Goal: Task Accomplishment & Management: Manage account settings

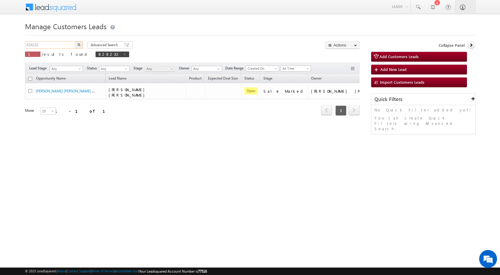
drag, startPoint x: 58, startPoint y: 43, endPoint x: 0, endPoint y: 43, distance: 57.8
click at [1, 43] on body "Menu [PERSON_NAME] sitar a7@ks erve." at bounding box center [250, 84] width 500 height 169
paste input "62291"
type input "862291"
click at [81, 44] on button "button" at bounding box center [79, 44] width 8 height 7
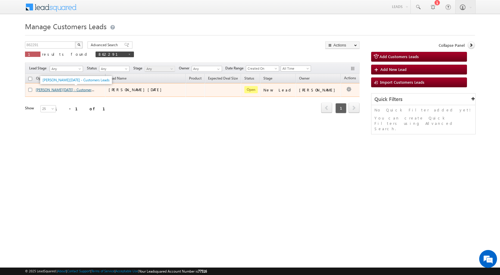
click at [48, 90] on link "ASIF [DATE] - Customers Leads" at bounding box center [69, 89] width 67 height 5
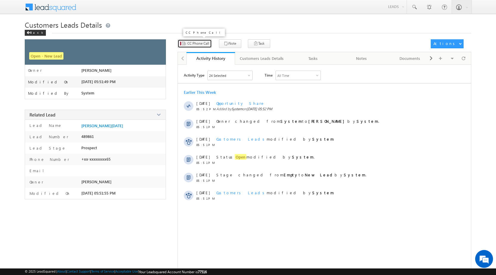
click at [208, 43] on span "CC Phone Call" at bounding box center [198, 43] width 22 height 5
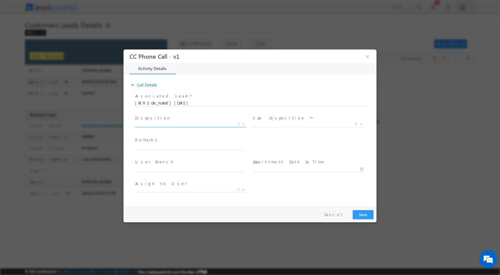
click at [241, 124] on span at bounding box center [243, 124] width 6 height 8
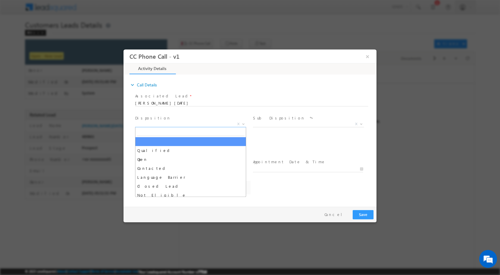
select select "amit.kumar3@sgrlimited.in"
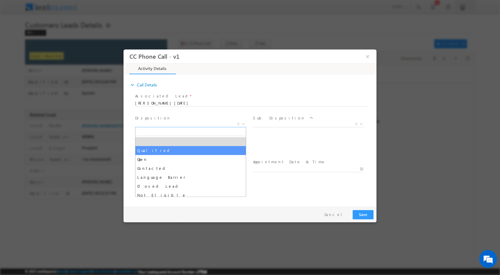
select select "Qualified"
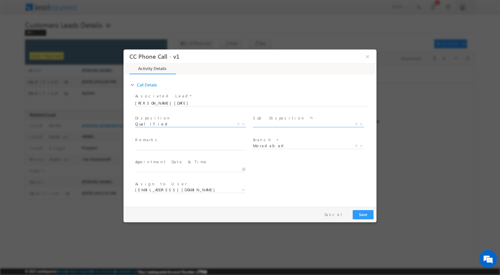
click at [360, 122] on b at bounding box center [362, 123] width 4 height 2
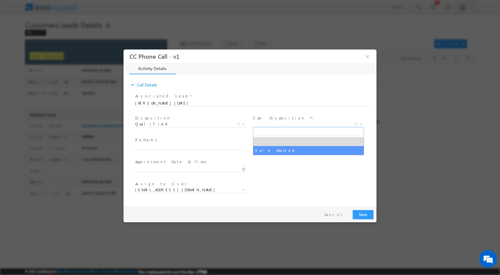
select select "Sale Marked"
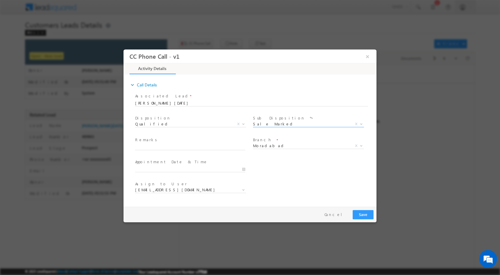
click at [246, 169] on div at bounding box center [193, 168] width 116 height 7
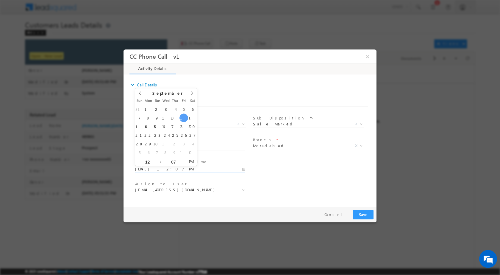
click at [242, 169] on input "09/12/2025 12:07 PM" at bounding box center [190, 169] width 110 height 6
type input "09/15/2025 12:07 PM"
type input "11"
type input "09/15/2025 11:07 PM"
click at [171, 160] on input "07" at bounding box center [173, 162] width 25 height 4
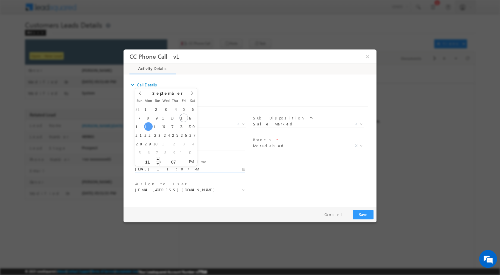
click at [149, 160] on input "11" at bounding box center [147, 162] width 25 height 4
type input "12"
type input "09/15/2025 12:07 PM"
click at [172, 161] on input "07" at bounding box center [173, 162] width 25 height 4
type input "00"
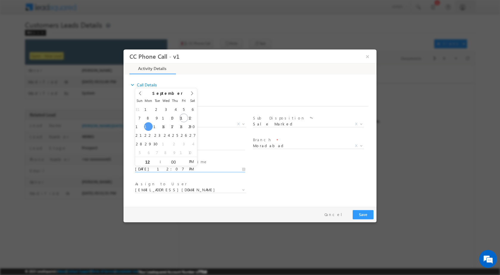
type input "09/15/2025 12:00 PM"
click at [327, 192] on div "Assign to User * amit.kumar3@sgrlimited.in ankur.sharma@sgrlimited.in arnav.pat…" at bounding box center [255, 190] width 243 height 22
click at [244, 189] on b at bounding box center [244, 189] width 4 height 2
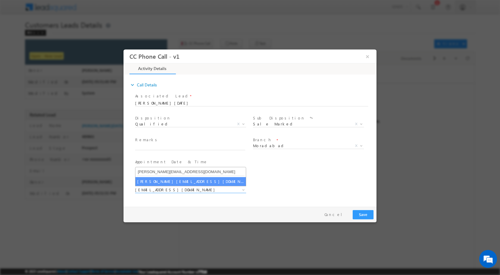
type input "arnav.pathak@sgrlimited.in"
select select "arnav.pathak@sgrlimited.in"
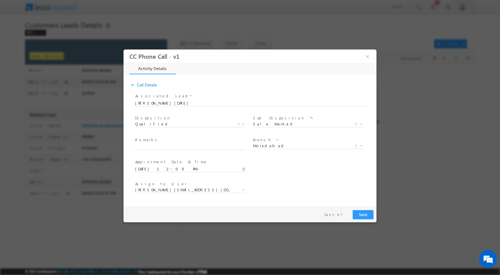
click at [182, 144] on div "Remarks *" at bounding box center [193, 144] width 116 height 14
click at [182, 144] on input "text" at bounding box center [190, 147] width 110 height 6
paste input "12/09-Customer Name is ASIF RAJA Customer age is 25 yrs loan Type is Constructi…"
type input "12/09-Customer Name is ASIF RAJA Customer age is 25 yrs loan Type is Constructi…"
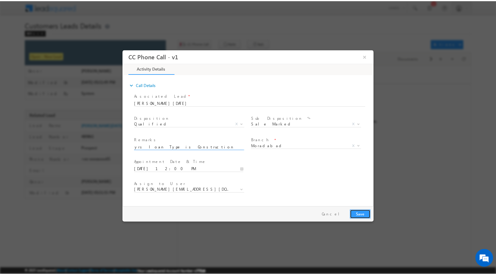
scroll to position [0, 0]
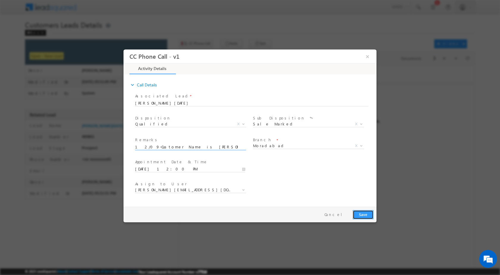
click at [367, 217] on button "Save" at bounding box center [363, 214] width 21 height 9
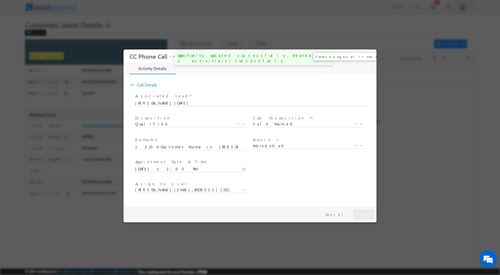
click at [366, 57] on button "×" at bounding box center [368, 56] width 10 height 11
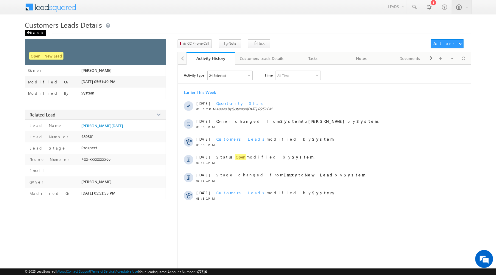
click at [37, 32] on div "Back" at bounding box center [35, 33] width 21 height 6
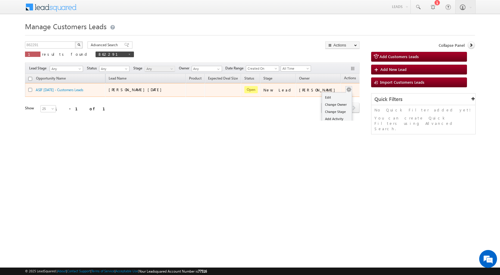
click at [346, 91] on button "button" at bounding box center [349, 90] width 6 height 6
click at [326, 98] on link "Edit" at bounding box center [337, 97] width 30 height 7
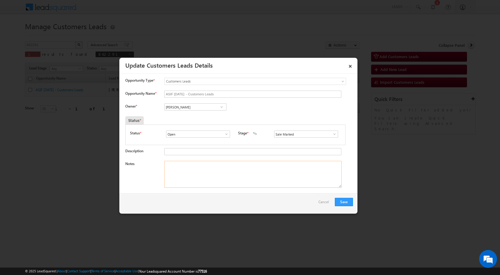
click at [238, 180] on textarea "Notes" at bounding box center [253, 174] width 178 height 27
paste textarea "12/09-Customer Name is [PERSON_NAME][DATE] age is [DEMOGRAPHIC_DATA] yrs loan T…"
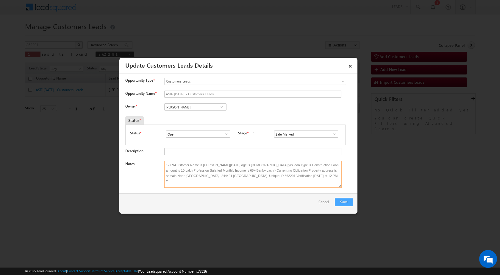
type textarea "12/09-Customer Name is [PERSON_NAME][DATE] age is [DEMOGRAPHIC_DATA] yrs loan T…"
click at [345, 203] on button "Save" at bounding box center [344, 202] width 18 height 8
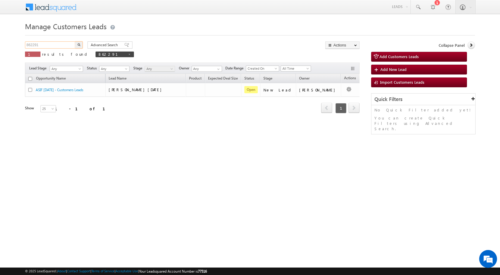
drag, startPoint x: 54, startPoint y: 46, endPoint x: 13, endPoint y: 29, distance: 44.2
click at [0, 30] on body "Menu Rubi Yadav sitar a7@ks erve." at bounding box center [250, 84] width 500 height 169
paste input "59237"
type input "859237"
click at [77, 44] on img "button" at bounding box center [78, 44] width 3 height 3
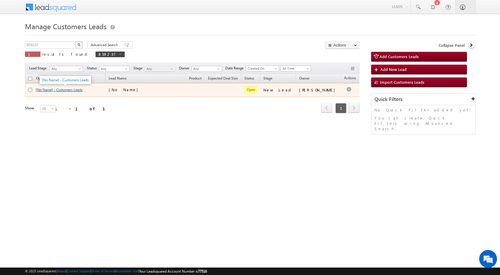
click at [73, 91] on link "[No Name] - Customers Leads" at bounding box center [59, 90] width 47 height 4
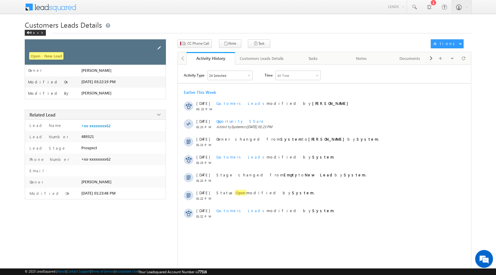
click at [162, 45] on div at bounding box center [159, 48] width 7 height 8
click at [160, 47] on span at bounding box center [159, 48] width 7 height 7
click at [159, 46] on span at bounding box center [159, 48] width 7 height 7
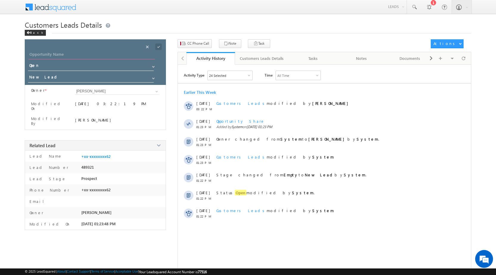
click at [69, 51] on input "Opportunity Name" at bounding box center [91, 55] width 127 height 8
type input "Shan"
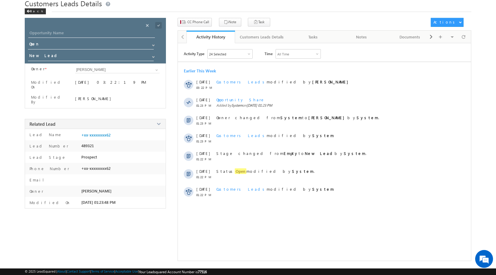
scroll to position [22, 0]
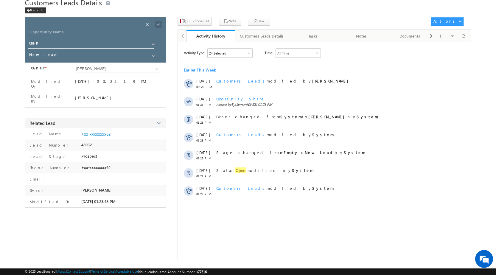
drag, startPoint x: 62, startPoint y: 28, endPoint x: 61, endPoint y: 31, distance: 3.2
click at [62, 29] on div "Opportunity Name * Opportunity Name * Status * Status * Open Won Lost *" at bounding box center [95, 40] width 141 height 46
click at [61, 31] on input "Opportunity Name" at bounding box center [91, 33] width 127 height 8
type input "Shani Pal"
click at [154, 23] on span at bounding box center [155, 23] width 22 height 12
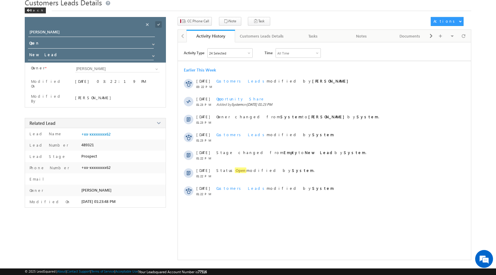
click at [156, 23] on div "Save" at bounding box center [164, 18] width 22 height 11
click at [160, 24] on span at bounding box center [158, 24] width 7 height 7
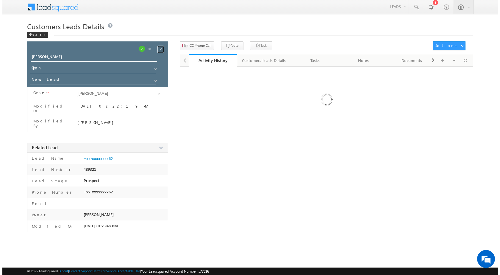
scroll to position [0, 0]
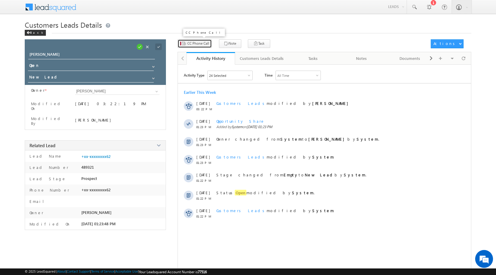
click at [197, 44] on span "CC Phone Call" at bounding box center [198, 43] width 22 height 5
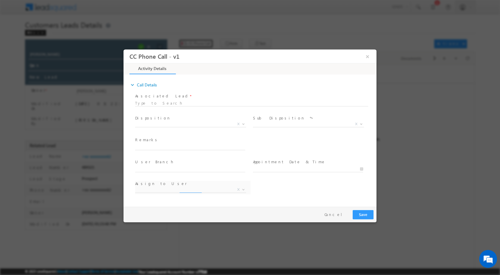
select select "[PERSON_NAME][EMAIL_ADDRESS][DOMAIN_NAME]"
click at [246, 124] on span "X" at bounding box center [190, 124] width 111 height 6
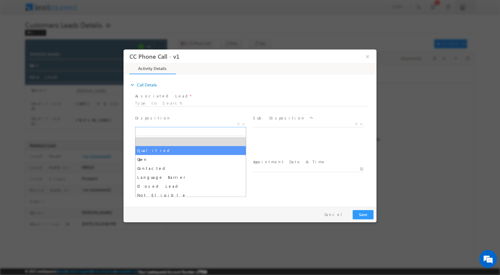
select select "Qualified"
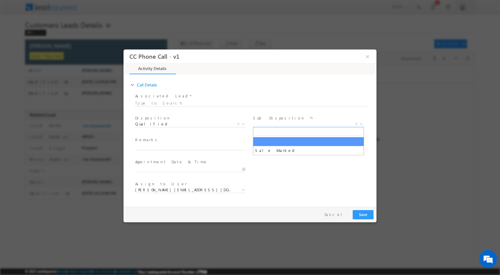
click at [362, 122] on b at bounding box center [362, 123] width 4 height 2
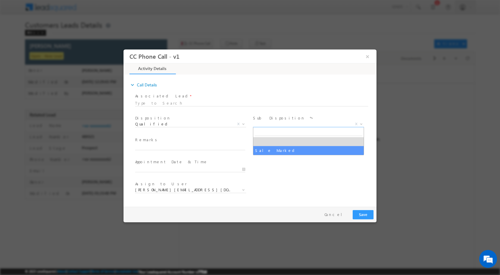
select select "Sale Marked"
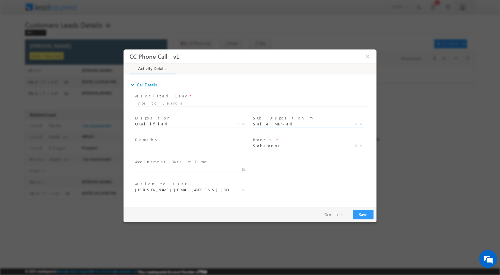
type input "09/12/2025 12:27 PM"
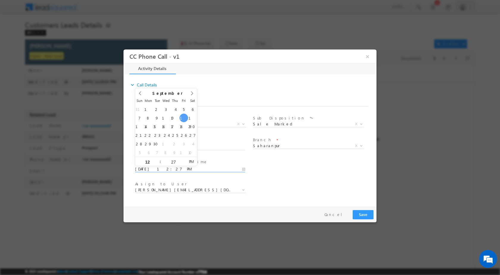
click at [245, 168] on input "09/12/2025 12:27 PM" at bounding box center [190, 169] width 110 height 6
type input "1"
type input "03"
type input "09/12/2025 3:27 PM"
click at [167, 161] on input "27" at bounding box center [173, 162] width 25 height 4
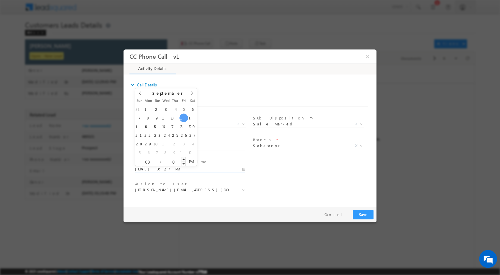
type input "00"
type input "09/12/2025 3:00 PM"
click at [286, 183] on div "Assign to User * adnan.hasan@sgrlimited.in ajay.kashyap@sgrlimited.in amit.vish…" at bounding box center [255, 190] width 243 height 22
click at [241, 189] on span at bounding box center [243, 190] width 6 height 8
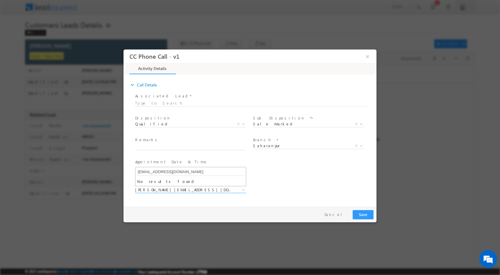
click at [161, 168] on input "[EMAIL_ADDRESS][DOMAIN_NAME]" at bounding box center [191, 171] width 108 height 7
type input "[EMAIL_ADDRESS][DOMAIN_NAME]"
click at [166, 147] on input "text" at bounding box center [190, 147] width 110 height 6
paste input "12/09-Customer Name is Shani pal Customer age is 32 yrs loan Type is Plot purch…"
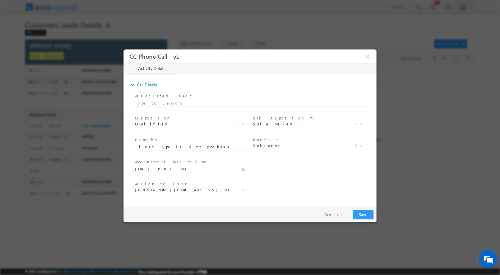
type input "12/09-Customer Name is Shani pal Customer age is 32 yrs loan Type is Plot purch…"
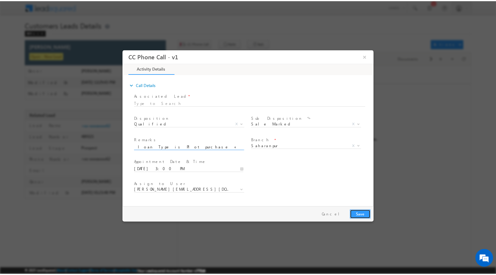
scroll to position [0, 0]
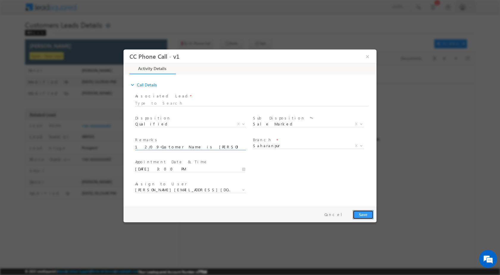
click at [361, 210] on button "Save" at bounding box center [363, 214] width 21 height 9
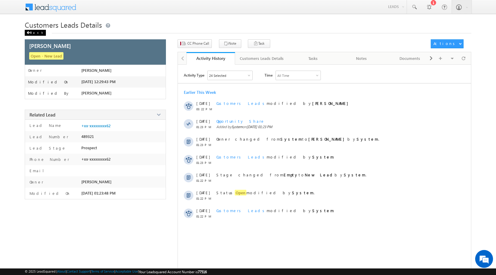
click at [33, 31] on div "Back" at bounding box center [35, 33] width 21 height 6
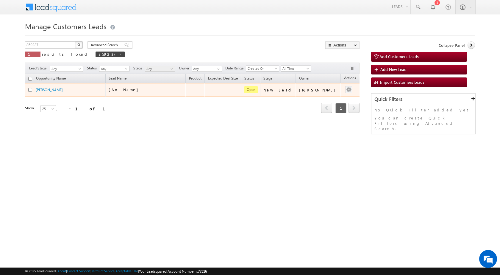
click at [346, 87] on button "button" at bounding box center [349, 90] width 6 height 6
click at [333, 98] on link "Edit" at bounding box center [337, 97] width 30 height 7
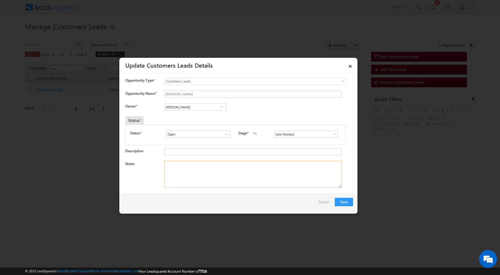
click at [223, 175] on textarea "Notes" at bounding box center [253, 174] width 178 height 27
paste textarea "12/09-Customer Name is [PERSON_NAME] Customer age is [DEMOGRAPHIC_DATA] yrs loa…"
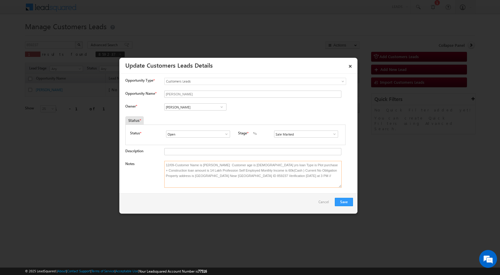
type textarea "12/09-Customer Name is [PERSON_NAME] Customer age is [DEMOGRAPHIC_DATA] yrs loa…"
click at [224, 107] on span at bounding box center [222, 107] width 6 height 5
paste input "kunal.kumar1@sgrlimited.i"
click at [204, 117] on span "[EMAIL_ADDRESS][DOMAIN_NAME]" at bounding box center [194, 118] width 54 height 4
type input "[PERSON_NAME]"
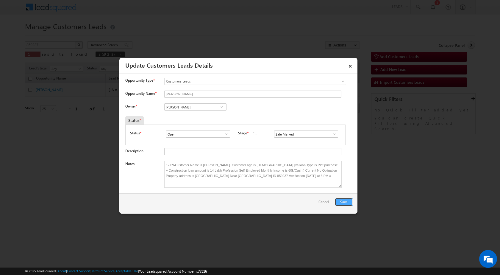
click at [346, 202] on button "Save" at bounding box center [344, 202] width 18 height 8
